Goal: Check status: Check status

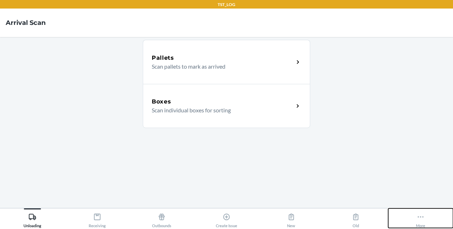
click at [415, 221] on button "More" at bounding box center [420, 219] width 65 height 20
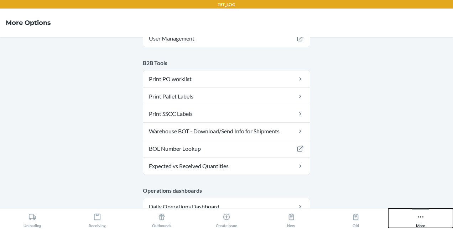
scroll to position [204, 0]
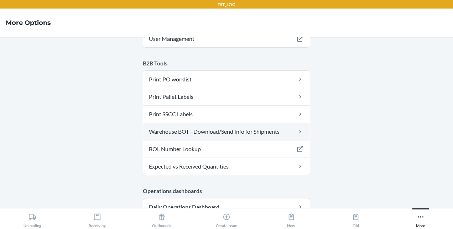
click at [253, 129] on link "Warehouse BOT - Download/Send Info for Shipments" at bounding box center [226, 131] width 167 height 17
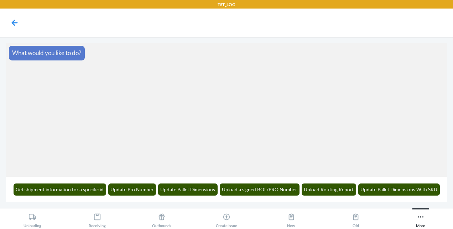
click at [253, 129] on section "What would you like to do?" at bounding box center [226, 110] width 441 height 134
click at [188, 189] on button "Update Pallet Dimensions" at bounding box center [188, 190] width 60 height 12
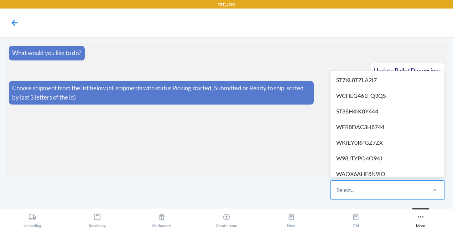
click at [366, 194] on div "Select..." at bounding box center [378, 190] width 95 height 19
click at [337, 194] on input "option ST7XL8TZLA2I7 focused, 1 of 15. 15 results available. Use Up and Down to…" at bounding box center [336, 190] width 1 height 9
paste input "WALYMNKH66SYO"
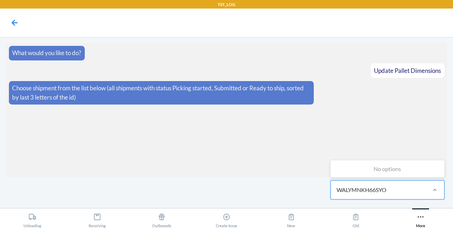
type input "WALYMNKH66SYO"
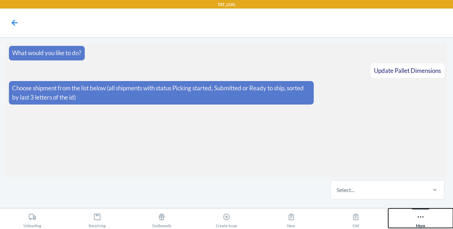
click at [421, 222] on div "More" at bounding box center [420, 219] width 9 height 18
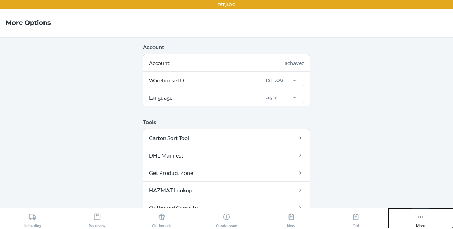
scroll to position [149, 0]
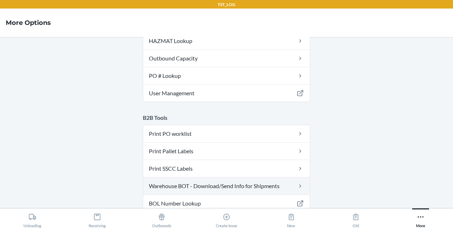
click at [270, 182] on link "Warehouse BOT - Download/Send Info for Shipments" at bounding box center [226, 186] width 167 height 17
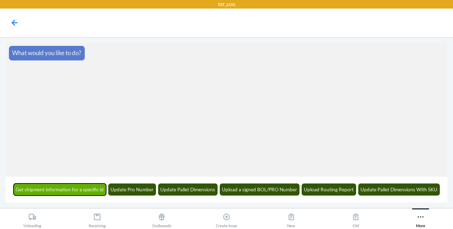
click at [91, 189] on button "Get shipment information for a specific id" at bounding box center [60, 190] width 93 height 12
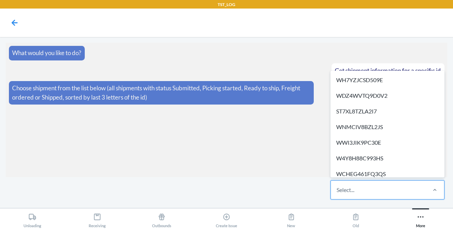
click at [385, 191] on div "Select..." at bounding box center [378, 190] width 95 height 19
click at [337, 191] on input "option WH7YZJCSD509E focused, 1 of 58. 58 results available. Use Up and Down to…" at bounding box center [336, 190] width 1 height 9
paste input "WALYMNKH66SYO"
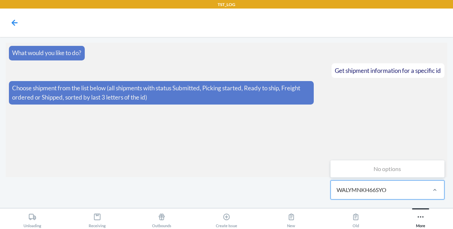
type input "WALYMNKH66SYO"
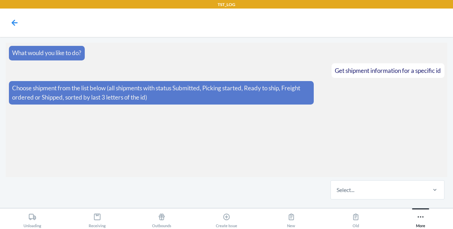
click at [406, 204] on main "What would you like to do? Get shipment information for a specific id Choose sh…" at bounding box center [226, 122] width 453 height 171
click at [418, 216] on icon at bounding box center [420, 217] width 8 height 8
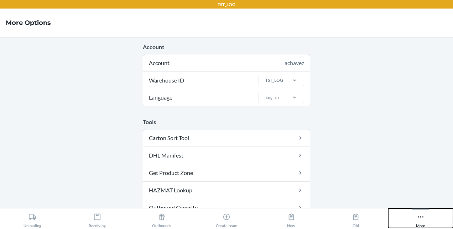
scroll to position [149, 0]
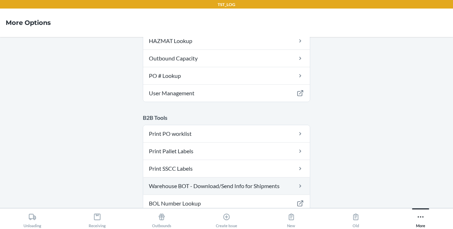
click at [238, 184] on link "Warehouse BOT - Download/Send Info for Shipments" at bounding box center [226, 186] width 167 height 17
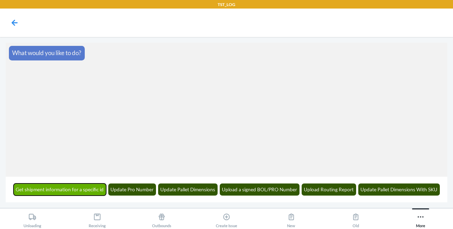
click at [76, 189] on button "Get shipment information for a specific id" at bounding box center [60, 190] width 93 height 12
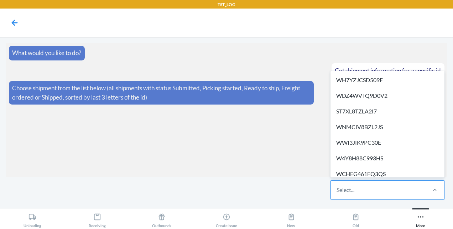
click at [354, 194] on div "Select..." at bounding box center [345, 190] width 18 height 9
click at [337, 194] on input "option WH7YZJCSD509E focused, 1 of 58. 58 results available. Use Up and Down to…" at bounding box center [336, 190] width 1 height 9
paste input "WALYMNKH66SYO"
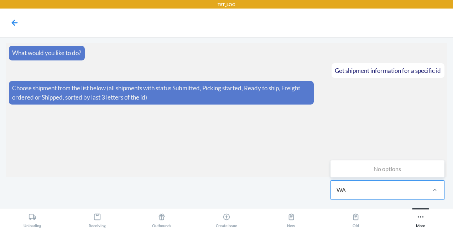
type input "W"
type input "5y8y"
paste input "WWPGB5ND70V04"
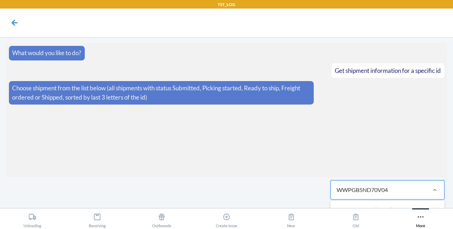
type input "WWPGB5ND70V04"
click at [401, 193] on div "Select..." at bounding box center [378, 190] width 95 height 19
click at [337, 193] on input "0 results available. Select is focused ,type to refine list, press Down to open…" at bounding box center [336, 190] width 1 height 9
paste input "WWPGB5ND70V04"
type input "WWPGB5ND70V04"
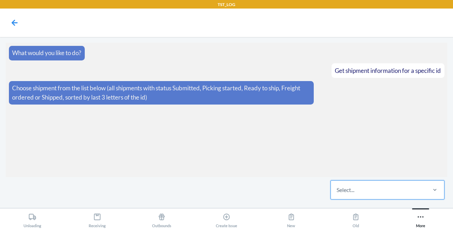
click at [401, 193] on div "Select..." at bounding box center [378, 190] width 95 height 19
click at [337, 193] on input "0 results available. Select is focused ,type to refine list, press Down to open…" at bounding box center [336, 190] width 1 height 9
paste input "W2MSGEE83CZ98"
type input "W2MSGEE83CZ98"
click at [399, 203] on div "No options" at bounding box center [387, 209] width 111 height 14
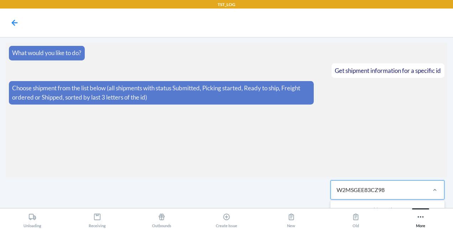
click at [386, 194] on input "W2MSGEE83CZ98" at bounding box center [360, 190] width 49 height 9
click at [394, 195] on div "Select..." at bounding box center [378, 190] width 95 height 19
click at [337, 194] on input "0 results available. Select is focused ,type to refine list, press Down to open…" at bounding box center [336, 190] width 1 height 9
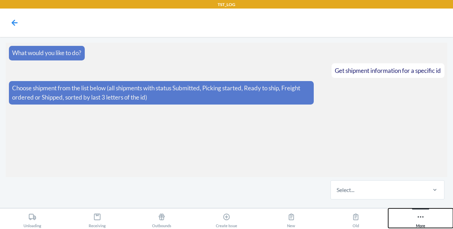
click at [422, 216] on icon at bounding box center [420, 217] width 8 height 8
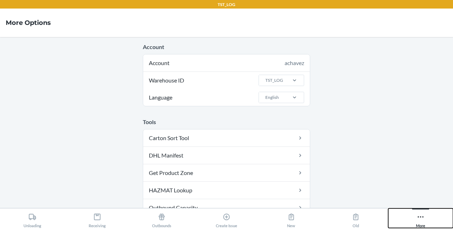
scroll to position [149, 0]
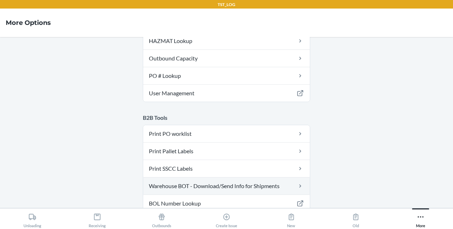
click at [282, 180] on link "Warehouse BOT - Download/Send Info for Shipments" at bounding box center [226, 186] width 167 height 17
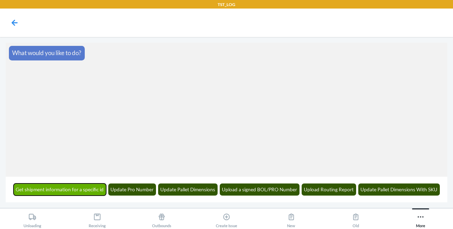
click at [58, 186] on button "Get shipment information for a specific id" at bounding box center [60, 190] width 93 height 12
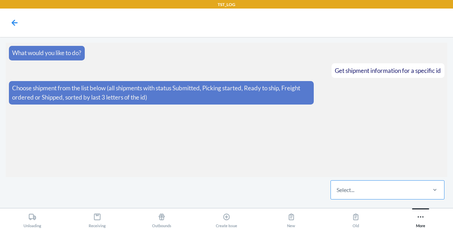
click at [380, 185] on div "Select..." at bounding box center [378, 190] width 95 height 19
click at [337, 186] on input "Select..." at bounding box center [336, 190] width 1 height 9
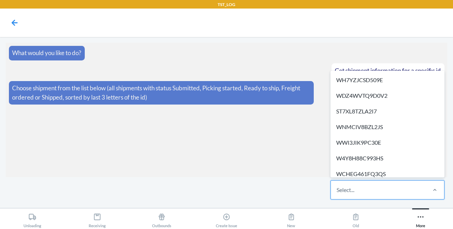
paste input "W2MSGEE83CZ98"
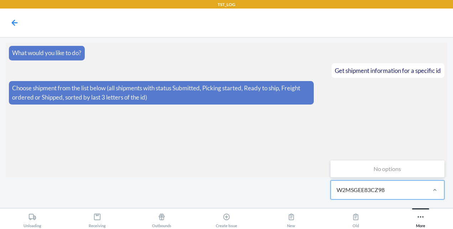
type input "W2MSGEE83CZ98"
click at [343, 193] on div "Select..." at bounding box center [345, 190] width 18 height 9
click at [337, 193] on input "0 results available. Select is focused ,type to refine list, press Down to open…" at bounding box center [336, 190] width 1 height 9
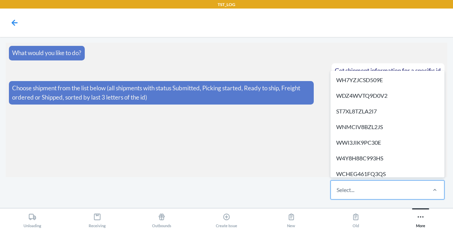
paste input "W6XGZPVDQPZQE"
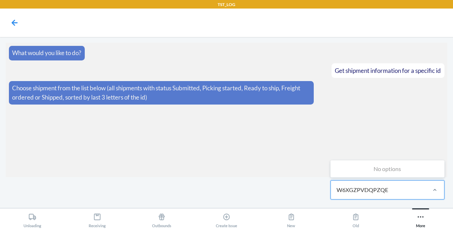
click at [343, 193] on input "W6XGZPVDQPZQE" at bounding box center [362, 190] width 52 height 9
type input "W6XGZPVDQPZQE"
type input "pzqe"
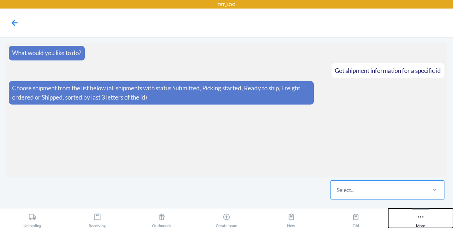
click at [424, 217] on div "More" at bounding box center [420, 219] width 9 height 18
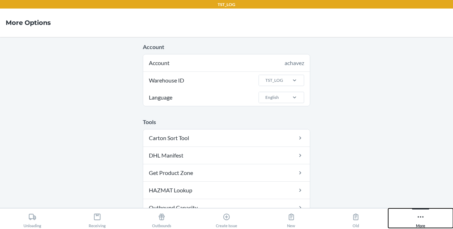
scroll to position [149, 0]
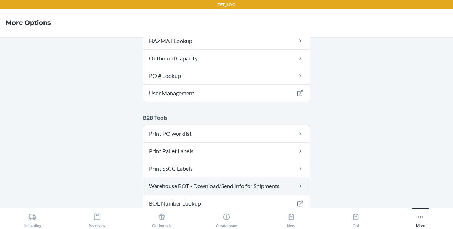
click at [277, 190] on link "Warehouse BOT - Download/Send Info for Shipments" at bounding box center [226, 186] width 167 height 17
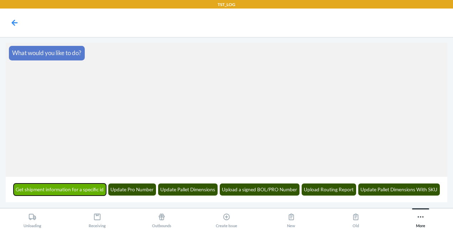
drag, startPoint x: 95, startPoint y: 194, endPoint x: 77, endPoint y: 191, distance: 18.4
click at [77, 191] on button "Get shipment information for a specific id" at bounding box center [60, 190] width 93 height 12
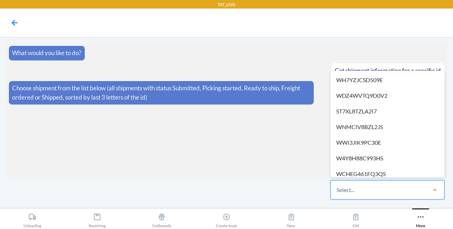
click at [336, 188] on div "Select..." at bounding box center [345, 190] width 18 height 9
click at [336, 188] on input "option WH7YZJCSD509E focused, 1 of 58. 58 results available. Use Up and Down to…" at bounding box center [336, 190] width 1 height 9
paste input "W6XGZPVDQPZQE"
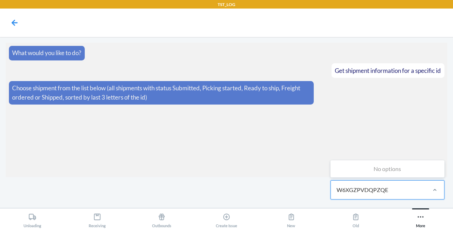
type input "W6XGZPVDQPZQE"
